Goal: Navigation & Orientation: Find specific page/section

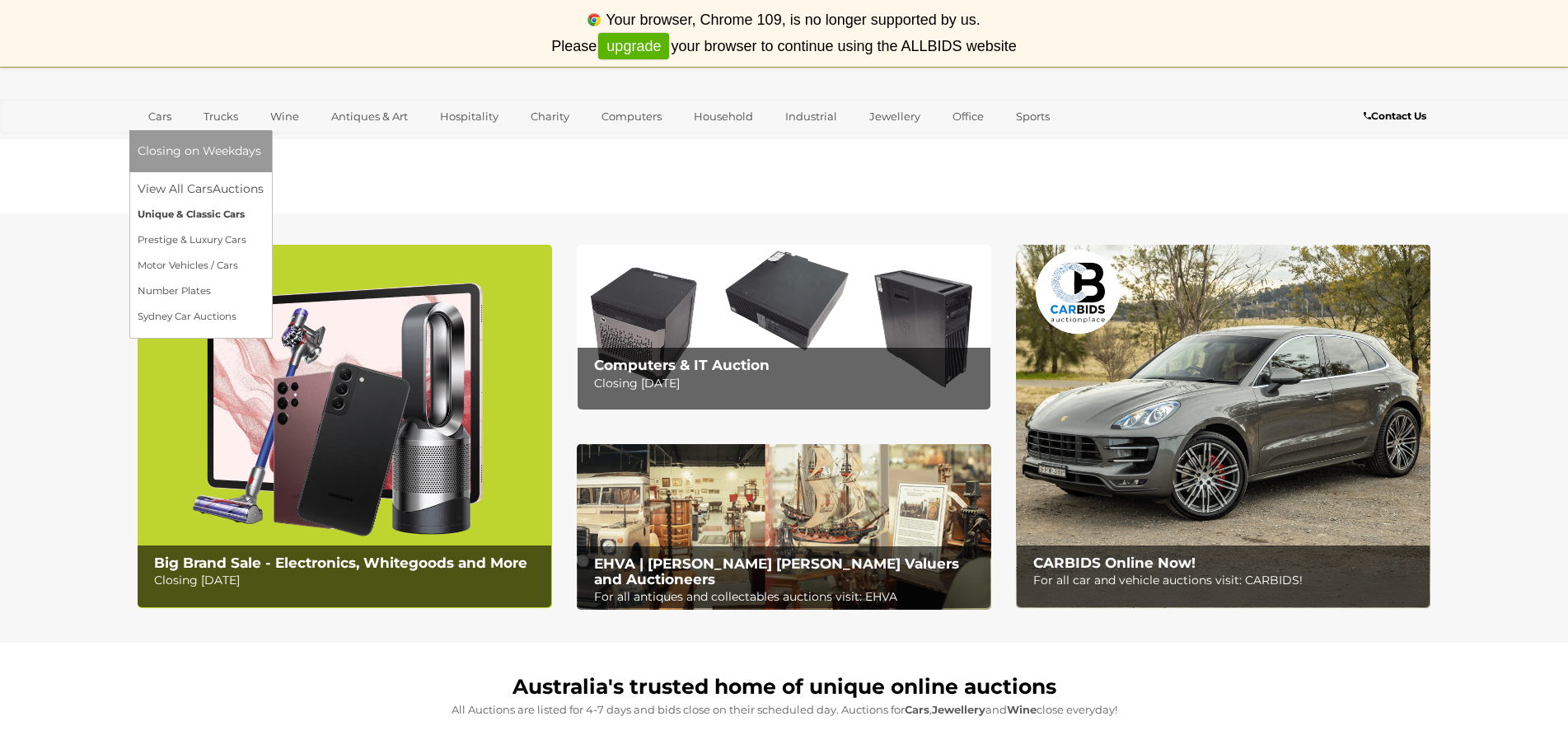
click at [195, 212] on link "Unique & Classic Cars" at bounding box center [200, 215] width 126 height 26
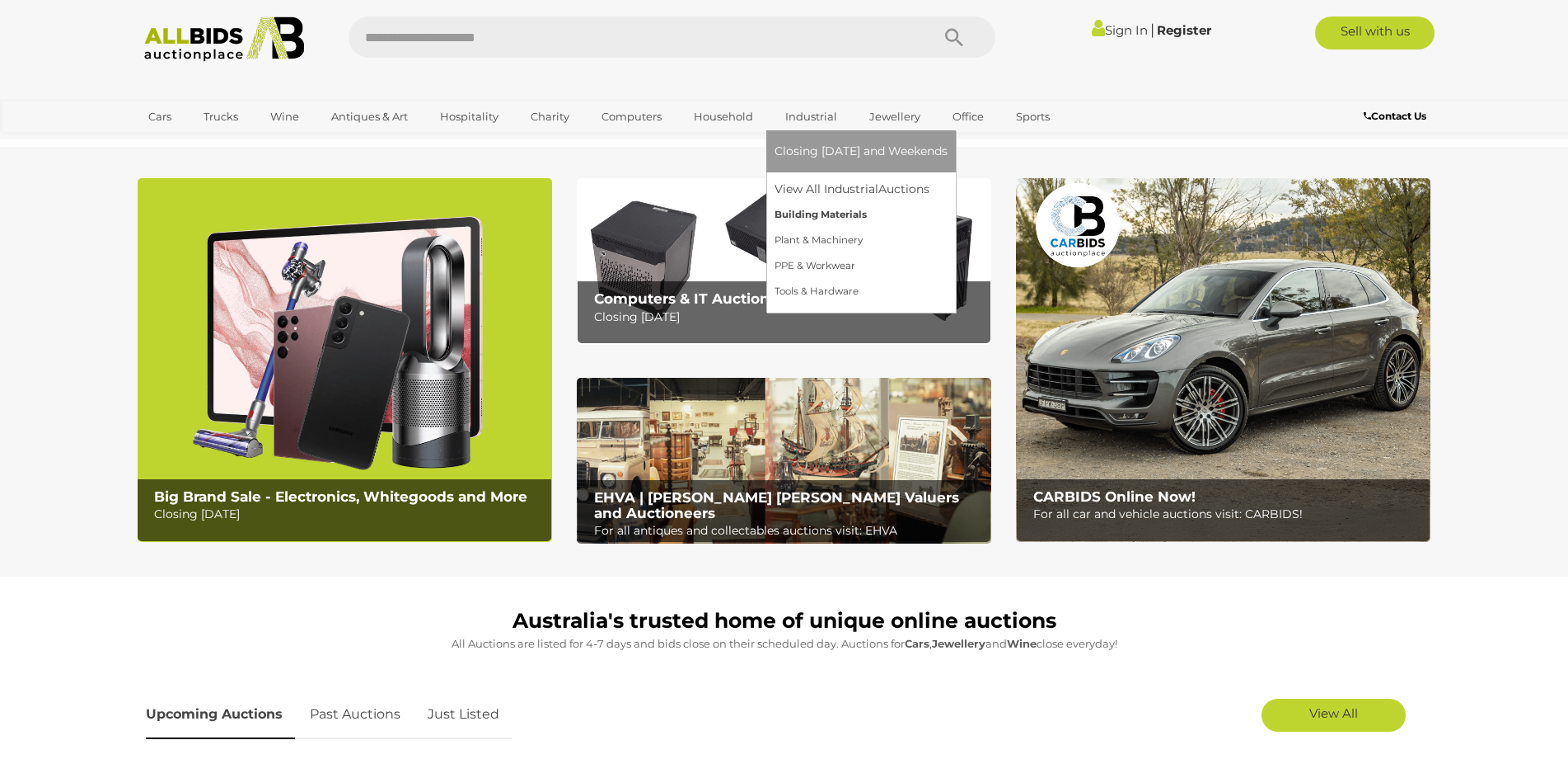
click at [830, 214] on link "Building Materials" at bounding box center [861, 215] width 173 height 26
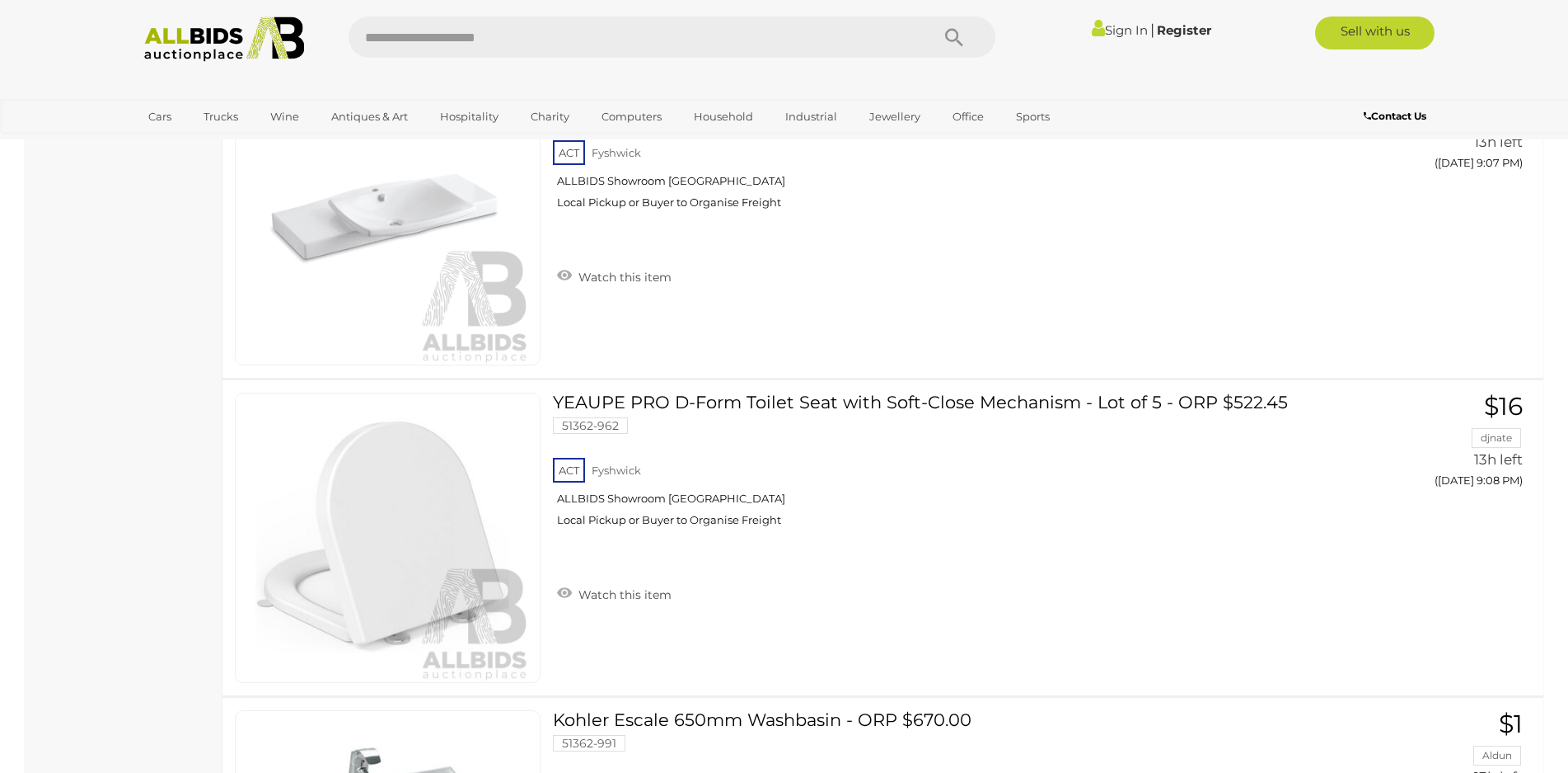
scroll to position [14182, 0]
